Goal: Transaction & Acquisition: Purchase product/service

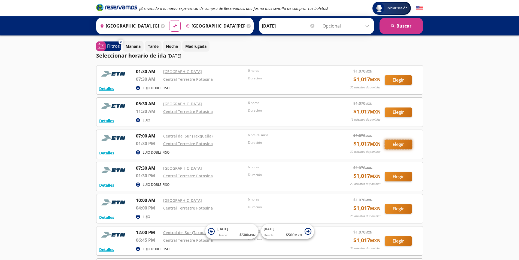
click at [403, 140] on button "Elegir" at bounding box center [398, 145] width 27 height 10
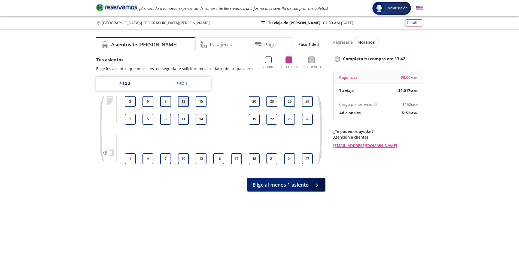
click at [185, 101] on button "12" at bounding box center [183, 101] width 11 height 11
drag, startPoint x: 187, startPoint y: 118, endPoint x: 185, endPoint y: 120, distance: 3.1
click at [187, 118] on button "11" at bounding box center [183, 119] width 11 height 11
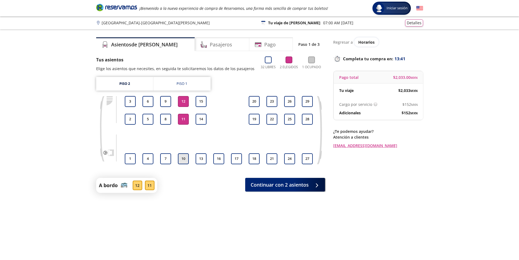
click at [185, 158] on button "10" at bounding box center [183, 158] width 11 height 11
click at [302, 188] on button "Continuar con 3 asientos" at bounding box center [285, 184] width 80 height 14
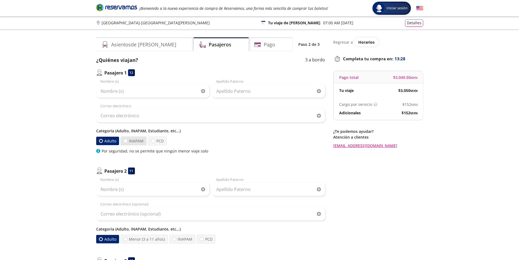
click at [130, 141] on label "INAPAM" at bounding box center [134, 140] width 26 height 9
click at [127, 141] on input "INAPAM" at bounding box center [126, 141] width 4 height 4
radio input "true"
click at [109, 140] on label "Adulto" at bounding box center [107, 140] width 23 height 9
click at [103, 140] on input "Adulto" at bounding box center [101, 141] width 4 height 4
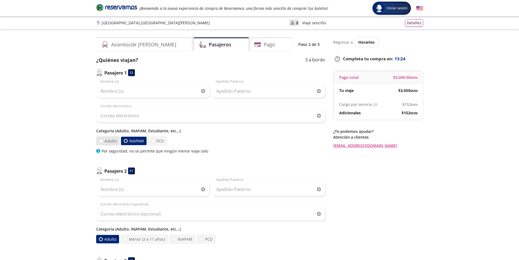
radio input "true"
radio input "false"
click at [162, 141] on label "PCD" at bounding box center [157, 140] width 19 height 9
click at [155, 141] on input "PCD" at bounding box center [153, 141] width 4 height 4
radio input "true"
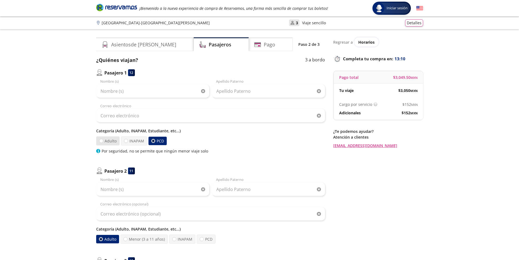
click at [109, 137] on label "Adulto" at bounding box center [107, 140] width 23 height 9
click at [103, 139] on input "Adulto" at bounding box center [101, 141] width 4 height 4
radio input "true"
radio input "false"
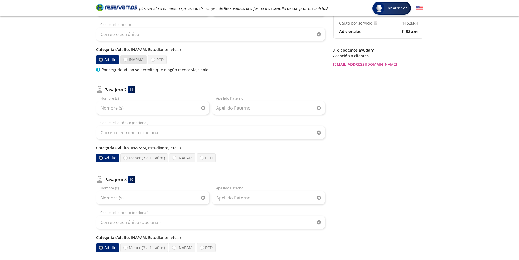
scroll to position [82, 0]
click at [186, 156] on label "INAPAM" at bounding box center [182, 157] width 26 height 9
click at [176, 156] on input "INAPAM" at bounding box center [175, 157] width 4 height 4
radio input "true"
radio input "false"
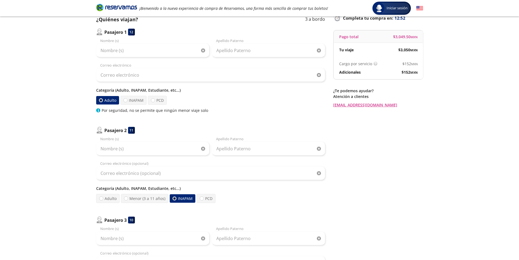
scroll to position [27, 0]
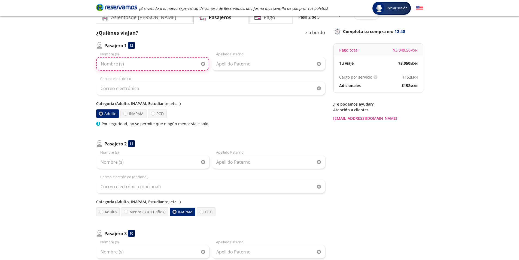
click at [133, 66] on input "Nombre (s)" at bounding box center [152, 64] width 113 height 14
type input "[PERSON_NAME]"
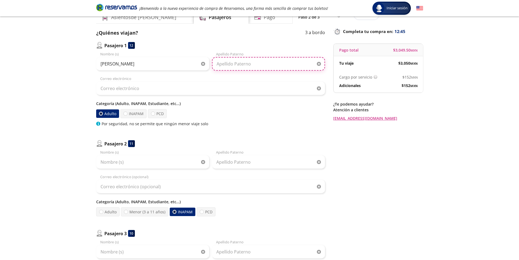
type input "[PERSON_NAME]"
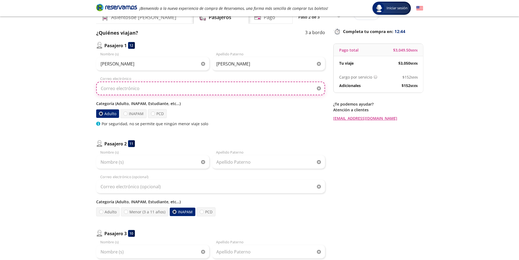
click at [148, 93] on input "Correo electrónico" at bounding box center [210, 89] width 229 height 14
type input "[EMAIL_ADDRESS][DOMAIN_NAME]"
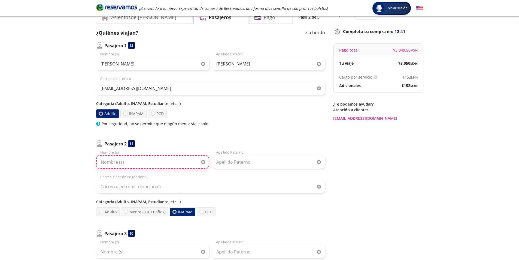
click at [130, 165] on input "Nombre (s)" at bounding box center [152, 162] width 113 height 14
drag, startPoint x: 160, startPoint y: 157, endPoint x: 117, endPoint y: 161, distance: 43.0
click at [117, 161] on input "[PERSON_NAME] [PERSON_NAME]" at bounding box center [152, 162] width 113 height 14
type input "[PERSON_NAME]"
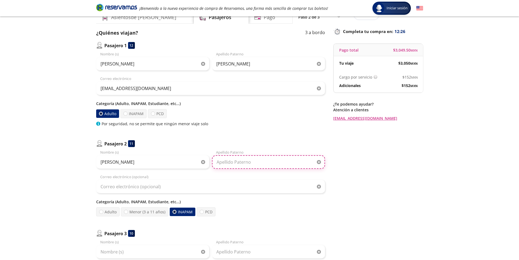
click at [285, 158] on input "Apellido Paterno" at bounding box center [268, 162] width 113 height 14
type input "[PERSON_NAME]"
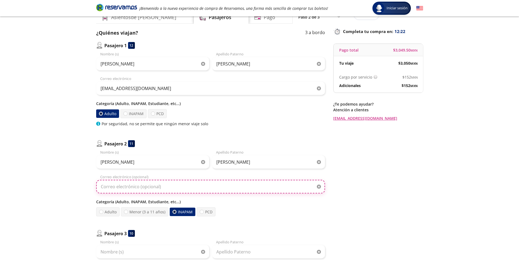
click at [144, 190] on input "Correo electrónico (opcional)" at bounding box center [210, 187] width 229 height 14
type input "[EMAIL_ADDRESS][DOMAIN_NAME]"
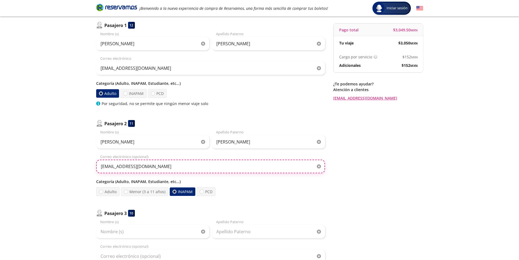
scroll to position [82, 0]
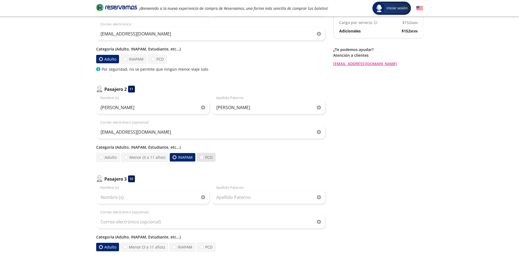
click at [207, 155] on label "PCD" at bounding box center [206, 157] width 19 height 9
click at [204, 155] on input "PCD" at bounding box center [202, 157] width 4 height 4
radio input "true"
radio input "false"
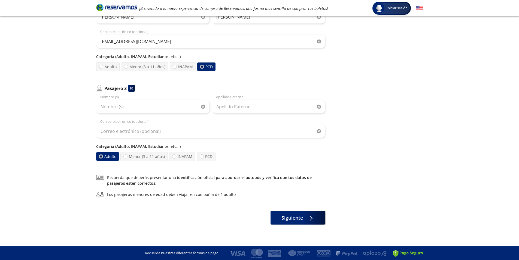
scroll to position [145, 0]
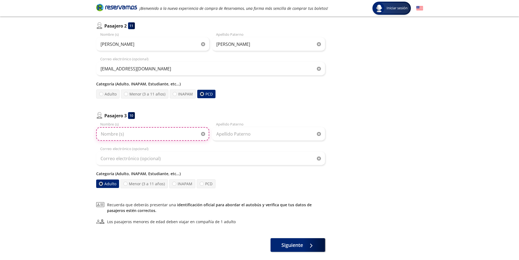
click at [128, 135] on input "Nombre (s)" at bounding box center [152, 134] width 113 height 14
type input "[PERSON_NAME]"
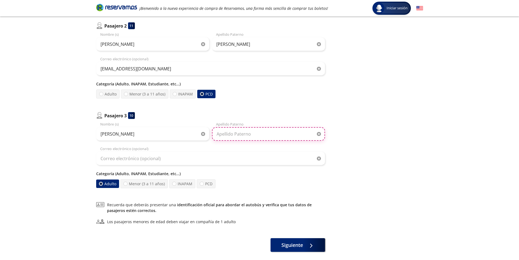
click at [261, 135] on input "Apellido Paterno" at bounding box center [268, 134] width 113 height 14
type input "Baca"
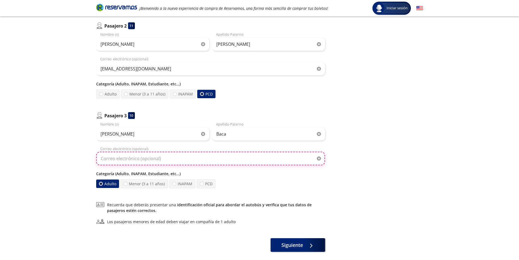
click at [202, 158] on input "Correo electrónico (opcional)" at bounding box center [210, 159] width 229 height 14
type input "[EMAIL_ADDRESS][DOMAIN_NAME]"
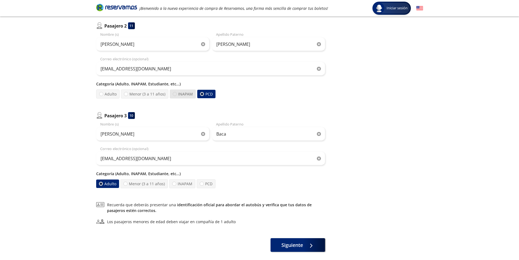
click at [173, 95] on div at bounding box center [175, 94] width 4 height 4
click at [173, 95] on input "INAPAM" at bounding box center [175, 94] width 4 height 4
radio input "true"
radio input "false"
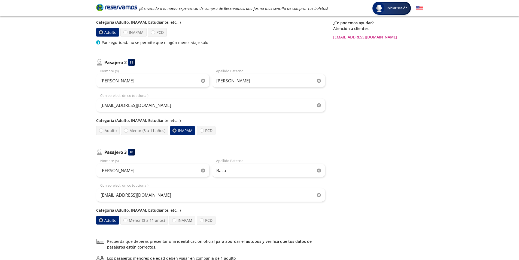
scroll to position [91, 0]
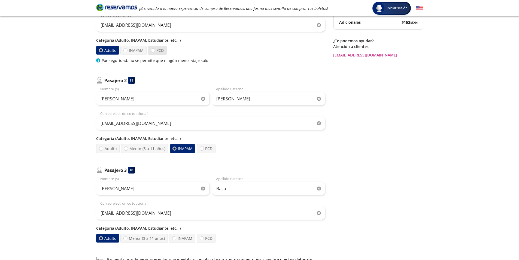
click at [161, 49] on label "PCD" at bounding box center [157, 50] width 19 height 9
click at [155, 49] on input "PCD" at bounding box center [153, 51] width 4 height 4
radio input "true"
radio input "false"
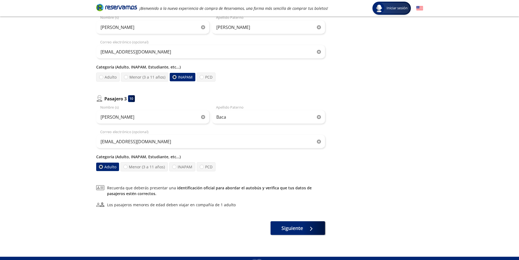
scroll to position [172, 0]
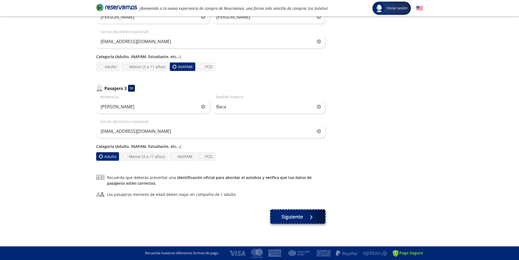
drag, startPoint x: 294, startPoint y: 215, endPoint x: 409, endPoint y: 134, distance: 140.3
click at [294, 215] on span "Siguiente" at bounding box center [293, 216] width 22 height 7
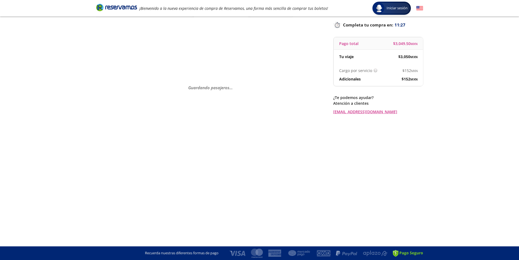
scroll to position [0, 0]
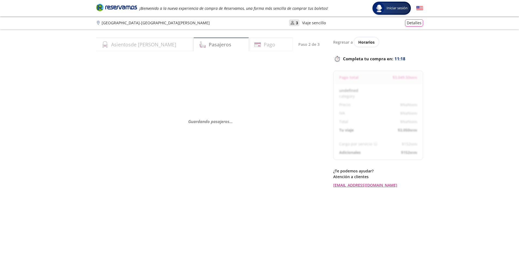
select select "MX"
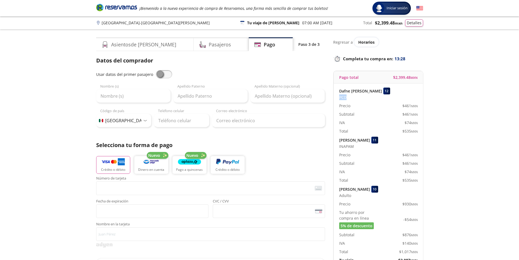
drag, startPoint x: 339, startPoint y: 98, endPoint x: 355, endPoint y: 98, distance: 15.8
click at [355, 98] on div "PCD" at bounding box center [378, 97] width 79 height 6
click at [194, 46] on div "Pasajeros" at bounding box center [221, 44] width 55 height 14
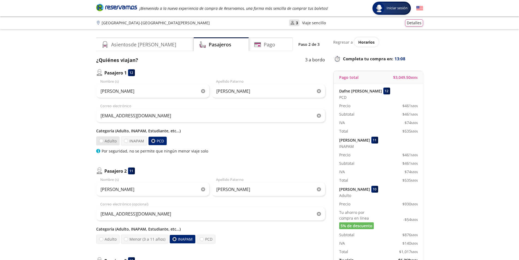
click at [99, 140] on label "Adulto" at bounding box center [107, 140] width 23 height 9
click at [100, 140] on input "Adulto" at bounding box center [102, 141] width 4 height 4
radio input "true"
radio input "false"
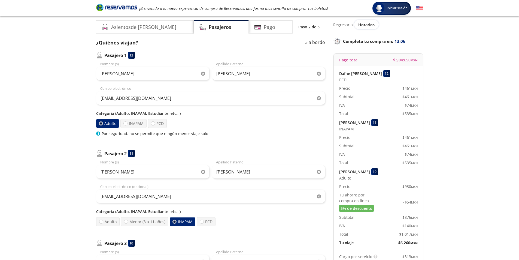
scroll to position [27, 0]
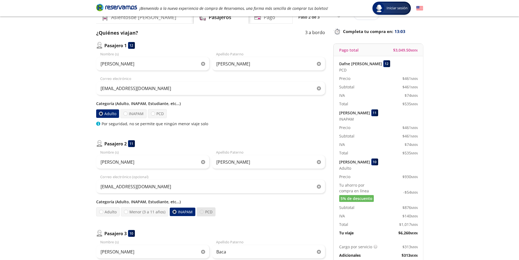
click at [200, 212] on div at bounding box center [202, 212] width 4 height 4
click at [200, 212] on input "PCD" at bounding box center [202, 212] width 4 height 4
radio input "true"
radio input "false"
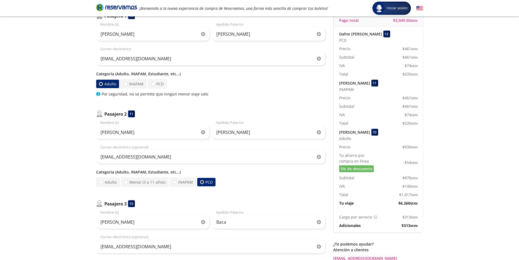
scroll to position [109, 0]
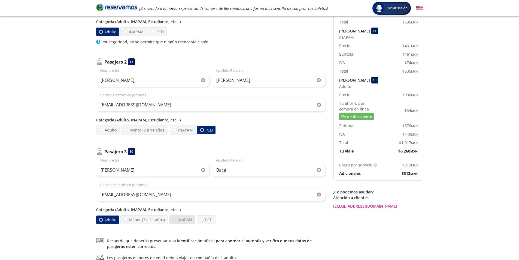
click at [173, 220] on div at bounding box center [174, 220] width 4 height 4
click at [173, 220] on input "INAPAM" at bounding box center [175, 220] width 4 height 4
radio input "true"
radio input "false"
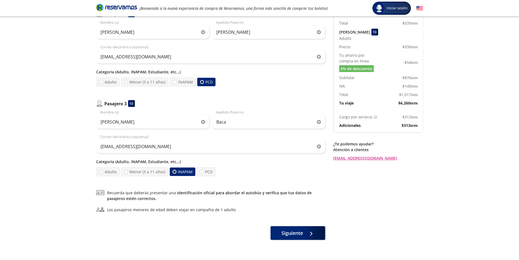
scroll to position [164, 0]
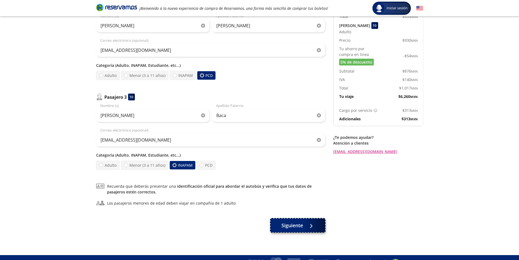
click at [311, 225] on div at bounding box center [311, 225] width 0 height 0
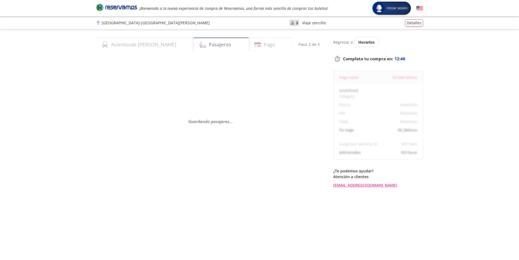
select select "MX"
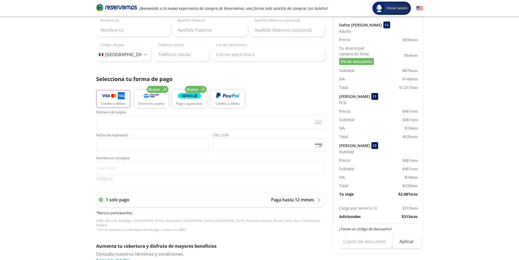
scroll to position [55, 0]
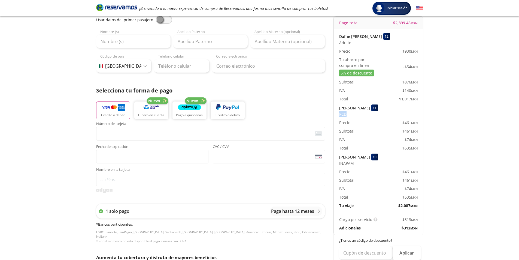
drag, startPoint x: 339, startPoint y: 112, endPoint x: 352, endPoint y: 115, distance: 13.2
click at [352, 115] on div "Dafne [PERSON_NAME] 12 Adulto Precio $ 930 MXN Tu ahorro por compra en línea 5%…" at bounding box center [378, 121] width 89 height 184
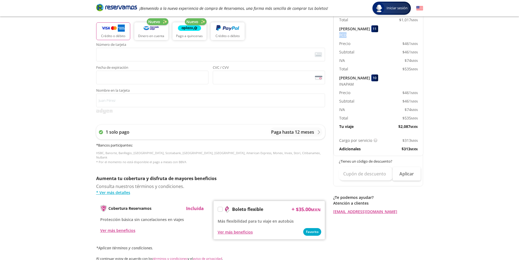
scroll to position [0, 0]
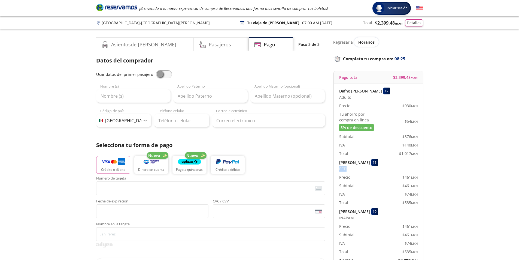
click at [166, 75] on span at bounding box center [164, 74] width 16 height 8
click at [156, 70] on input "checkbox" at bounding box center [156, 70] width 0 height 0
type input "[PERSON_NAME]"
type input "[EMAIL_ADDRESS][DOMAIN_NAME]"
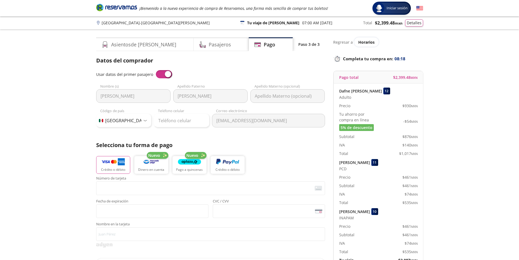
click at [369, 161] on p "[PERSON_NAME]" at bounding box center [354, 163] width 31 height 6
drag, startPoint x: 387, startPoint y: 163, endPoint x: 399, endPoint y: 164, distance: 11.7
click at [399, 164] on div "[PERSON_NAME] 11" at bounding box center [378, 162] width 79 height 7
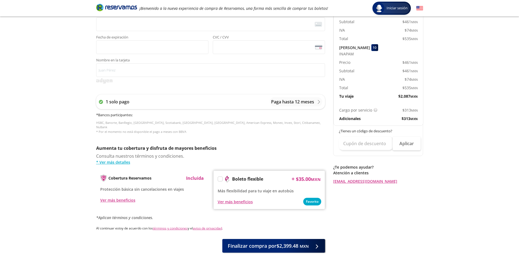
scroll to position [188, 0]
